Goal: Task Accomplishment & Management: Use online tool/utility

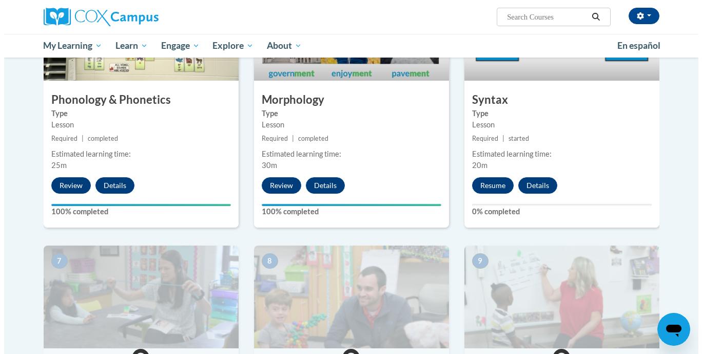
scroll to position [604, 0]
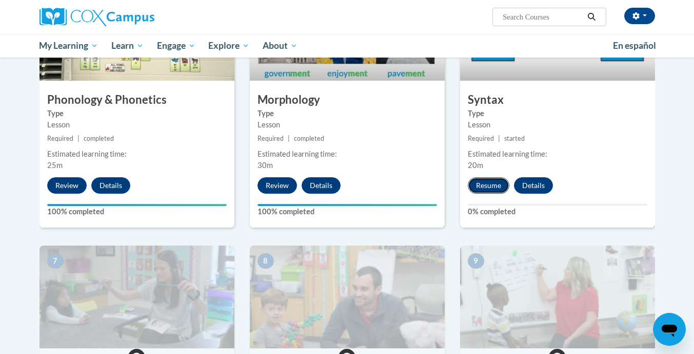
click at [493, 181] on button "Resume" at bounding box center [489, 185] width 42 height 16
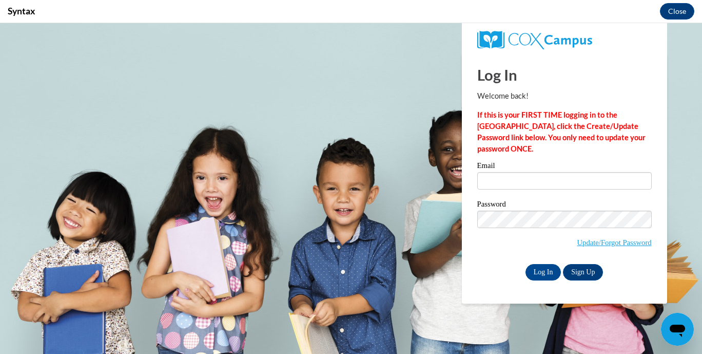
scroll to position [0, 0]
drag, startPoint x: 493, startPoint y: 204, endPoint x: 493, endPoint y: 181, distance: 23.1
click at [493, 181] on input "Email" at bounding box center [564, 180] width 174 height 17
type input "samanthamielke18@gmail.com"
click at [552, 273] on input "Log In" at bounding box center [543, 272] width 36 height 16
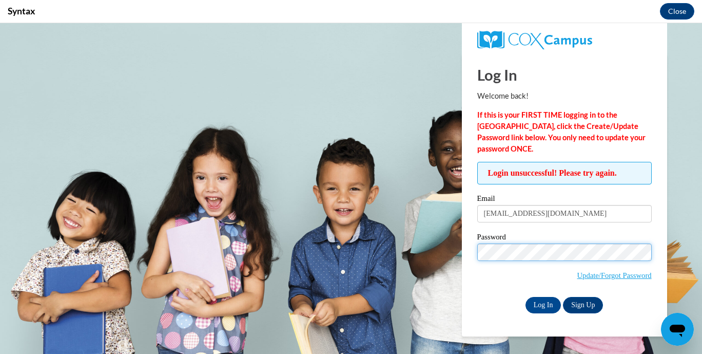
click at [525, 297] on input "Log In" at bounding box center [543, 305] width 36 height 16
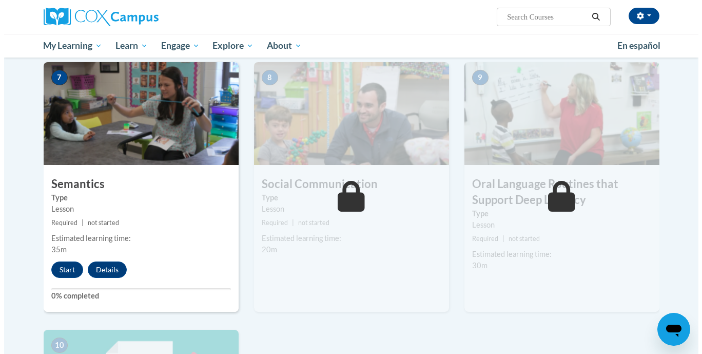
scroll to position [788, 0]
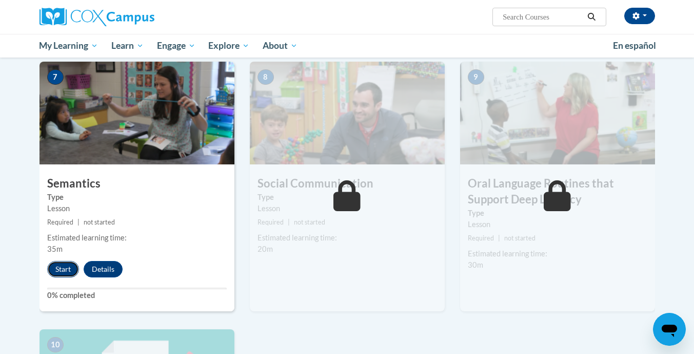
click at [64, 271] on button "Start" at bounding box center [63, 269] width 32 height 16
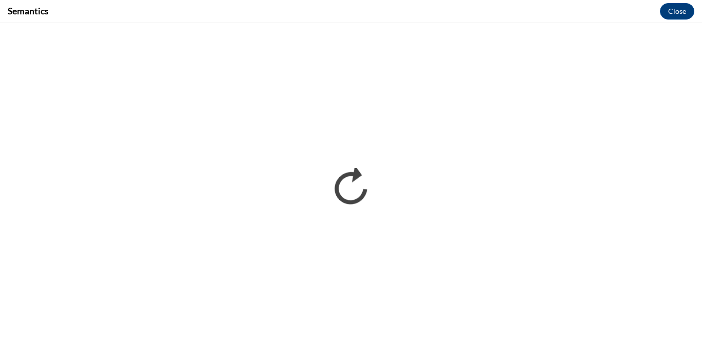
scroll to position [0, 0]
